Goal: Transaction & Acquisition: Purchase product/service

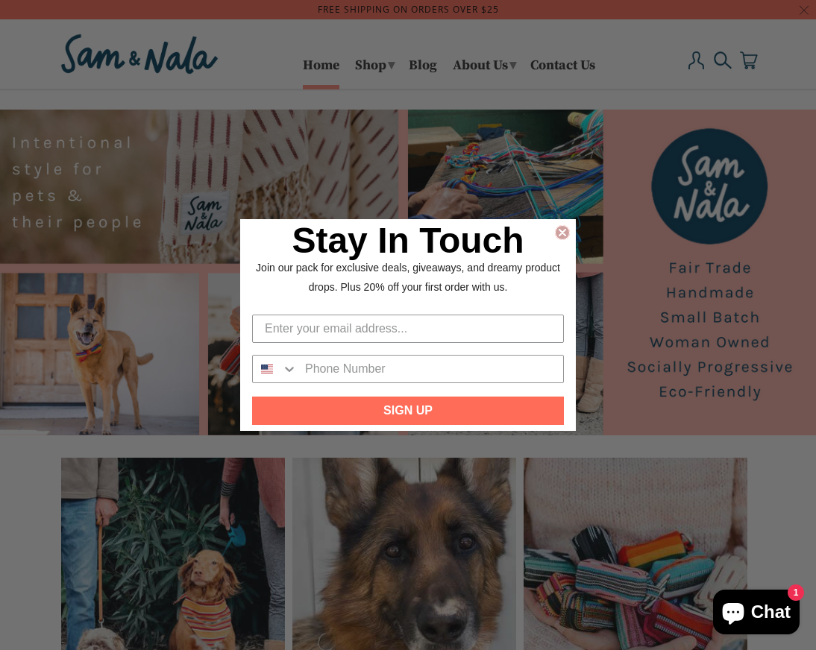
click at [555, 233] on icon "Close dialog" at bounding box center [562, 232] width 15 height 15
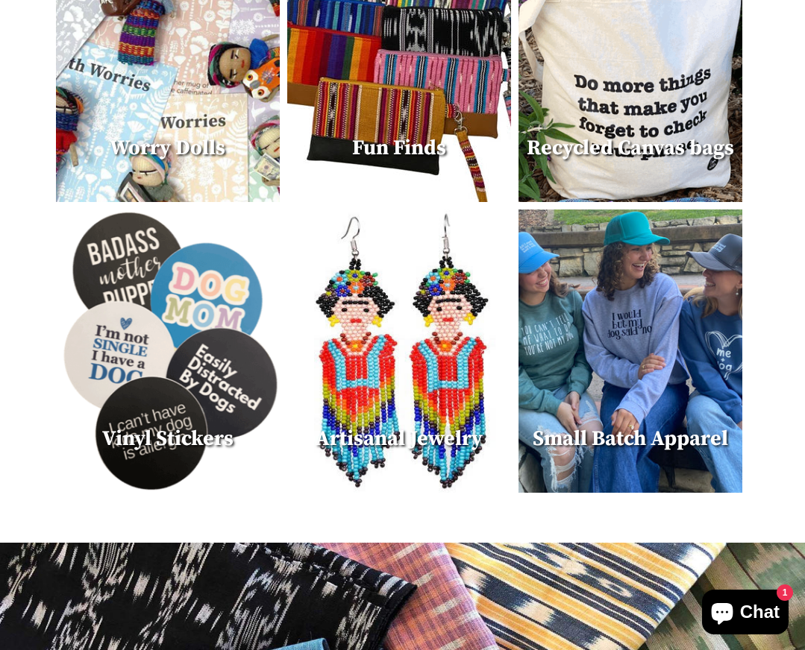
scroll to position [847, 0]
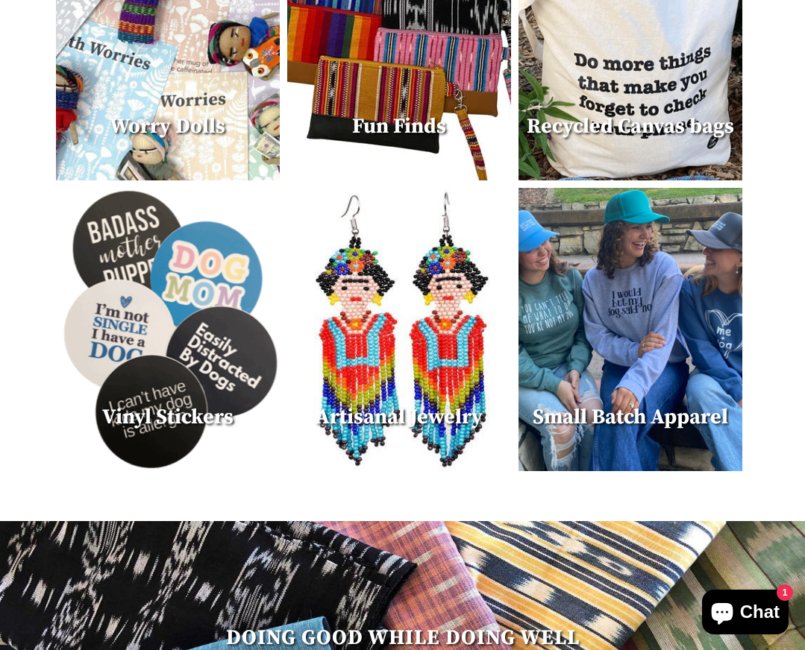
click at [356, 318] on img at bounding box center [399, 329] width 224 height 283
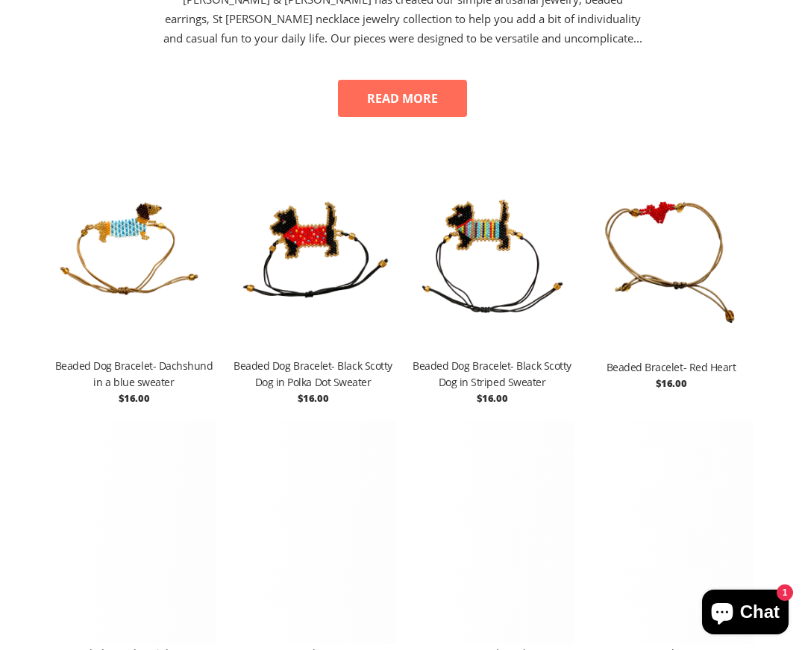
scroll to position [269, 0]
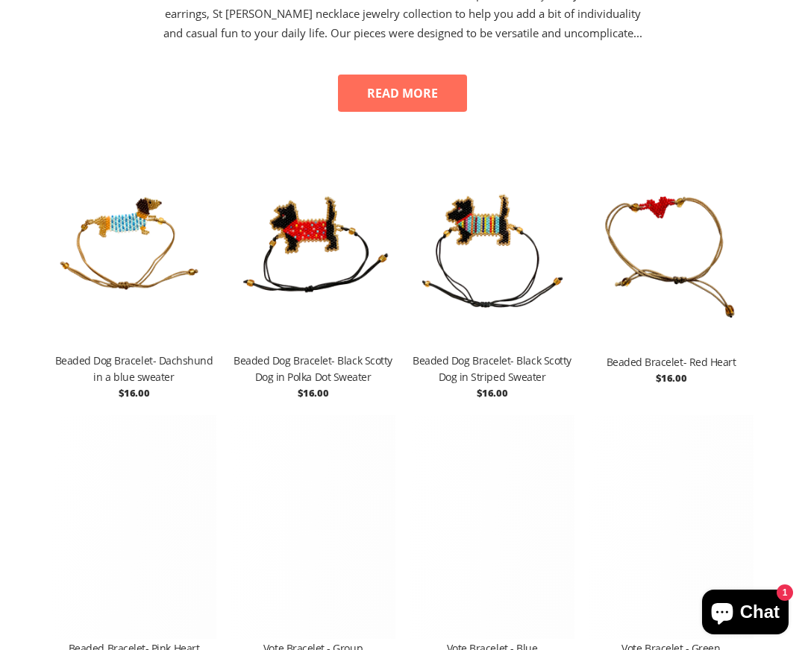
click at [316, 259] on img at bounding box center [313, 241] width 164 height 224
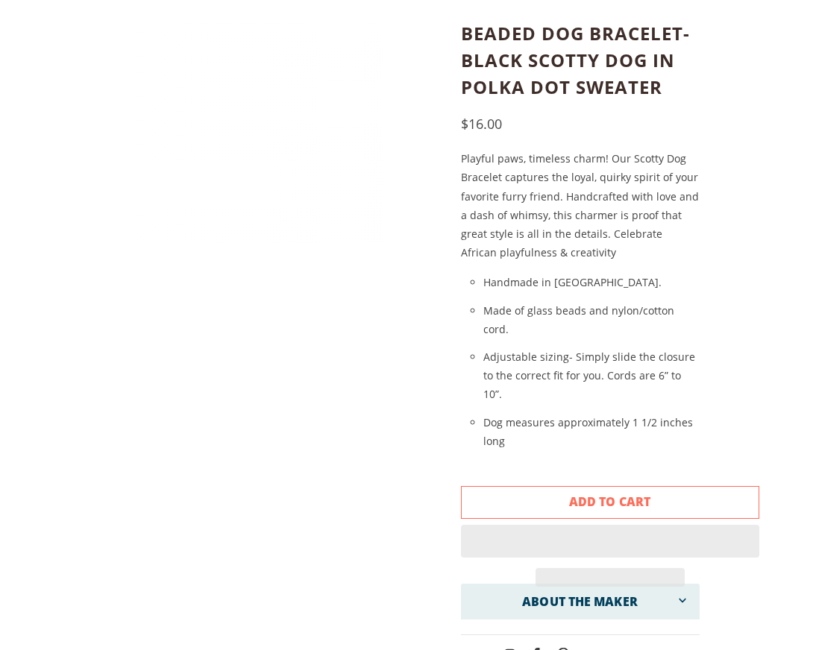
scroll to position [207, 0]
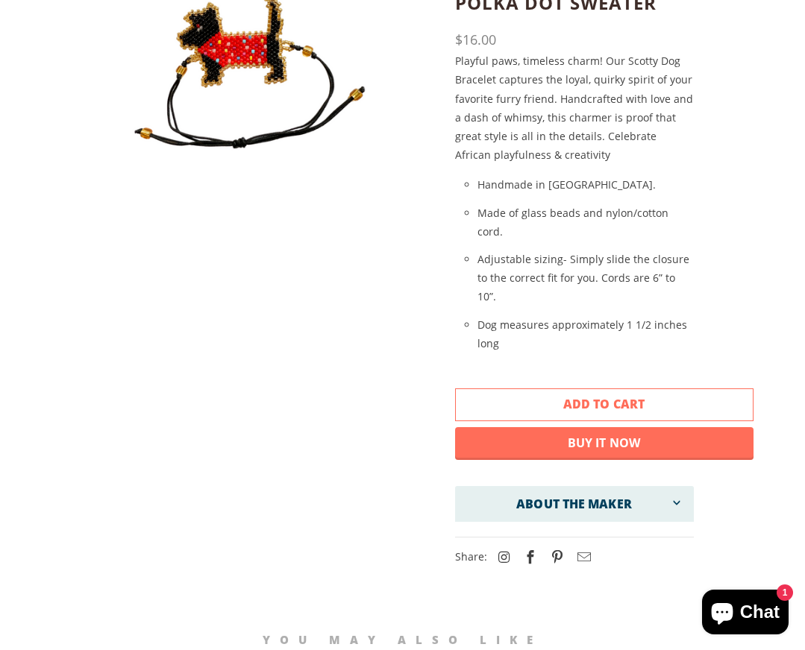
click at [585, 396] on span "Add to Cart" at bounding box center [603, 404] width 81 height 16
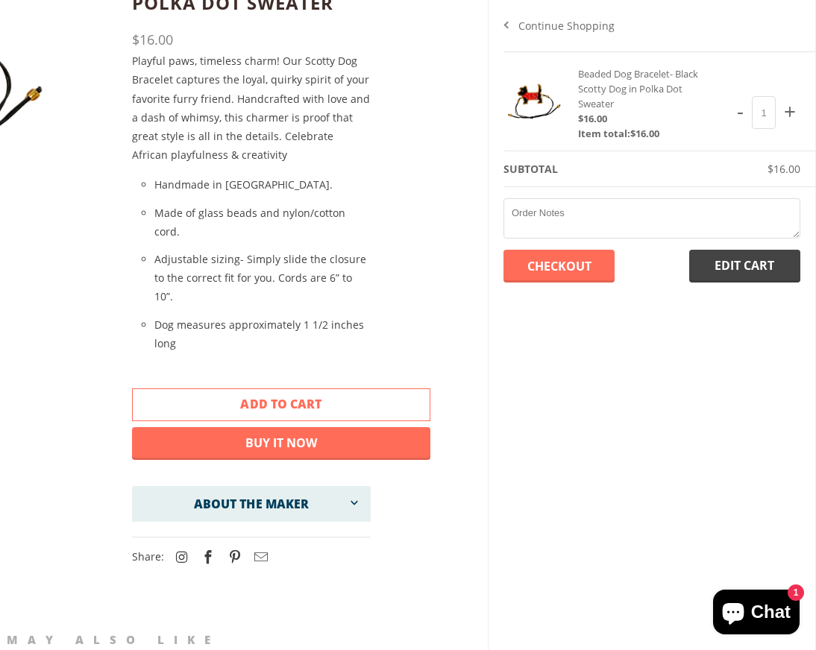
click at [539, 264] on input "Checkout" at bounding box center [558, 266] width 111 height 33
